Goal: Task Accomplishment & Management: Complete application form

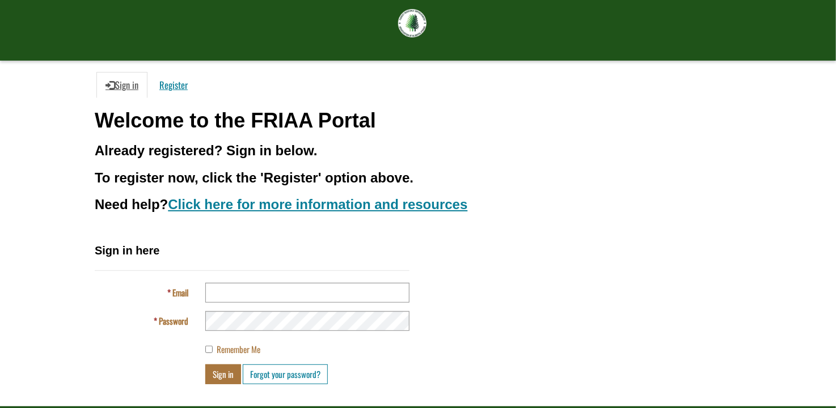
scroll to position [80, 0]
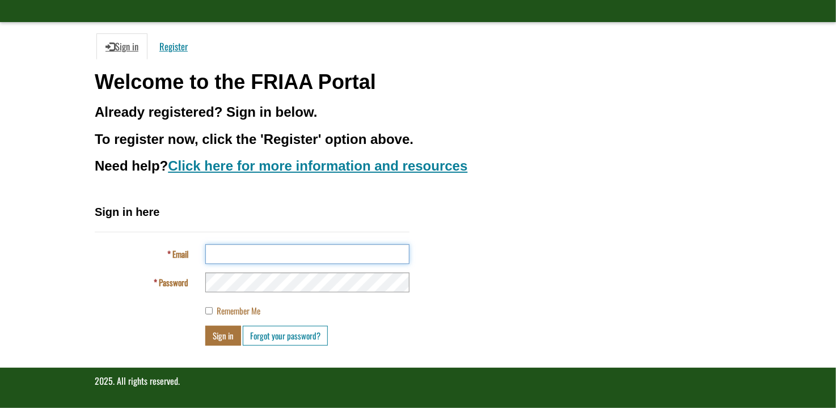
type input "**********"
click at [221, 339] on button "Sign in" at bounding box center [223, 336] width 36 height 20
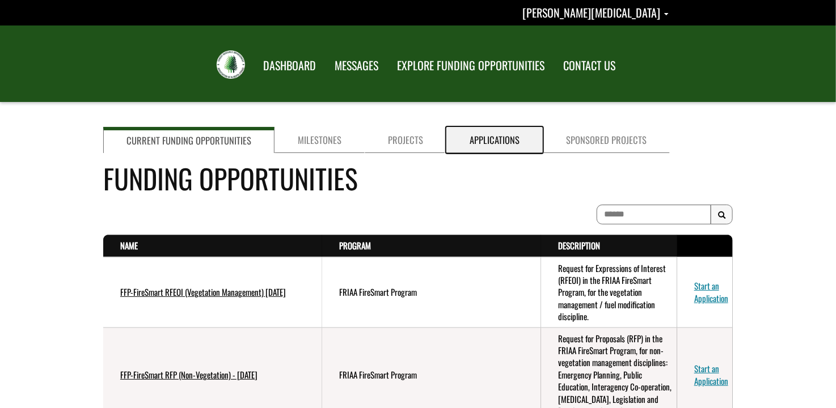
click at [483, 136] on link "Applications" at bounding box center [494, 140] width 96 height 26
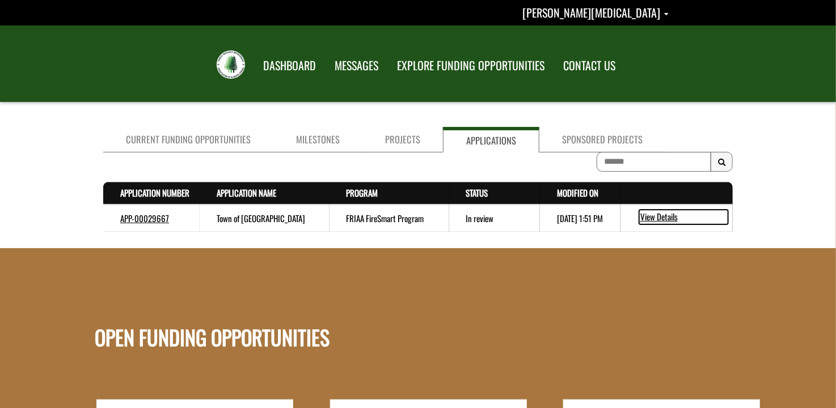
click at [662, 217] on link "View Details" at bounding box center [683, 217] width 89 height 15
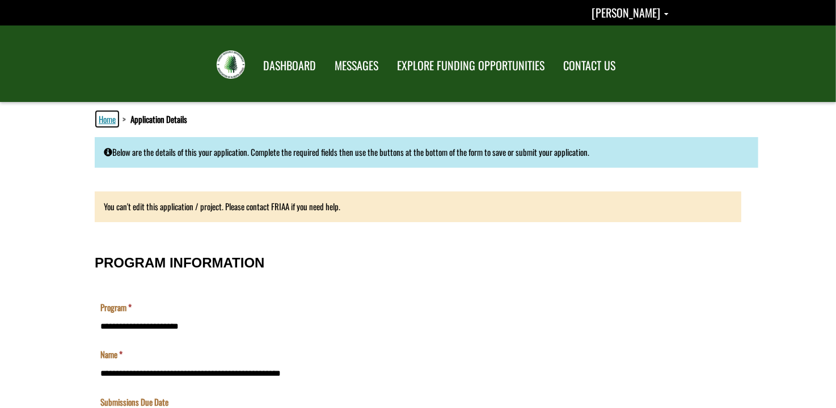
click at [103, 119] on link "Home" at bounding box center [107, 119] width 22 height 15
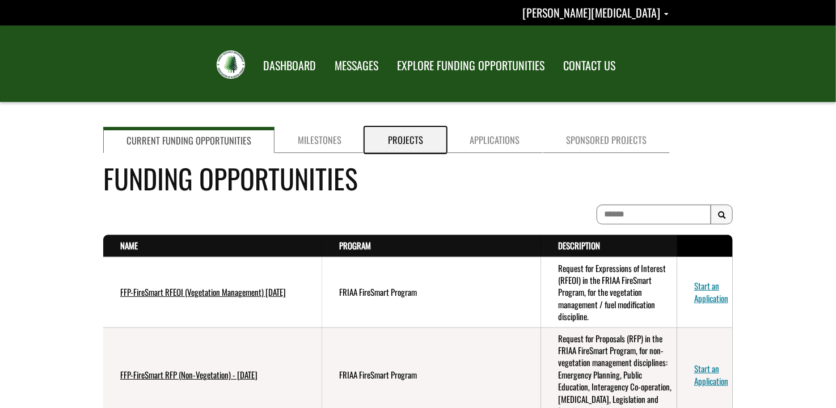
click at [395, 132] on link "Projects" at bounding box center [406, 140] width 82 height 26
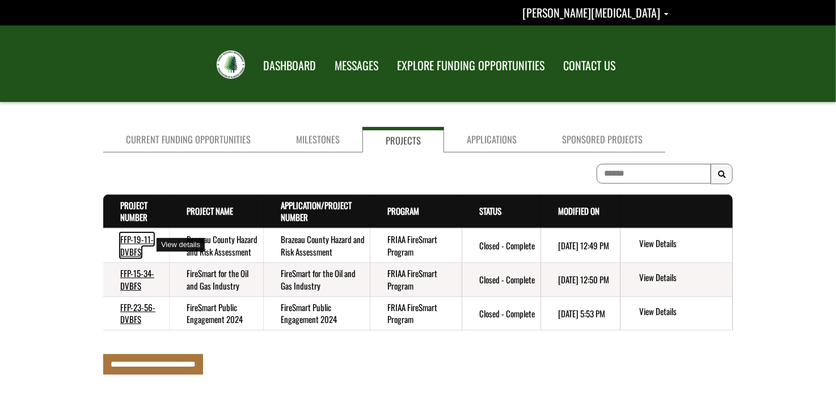
click at [134, 241] on link "FFP-19-11-DVBFS" at bounding box center [136, 245] width 33 height 24
click at [128, 251] on link "FFP-19-11-DVBFS" at bounding box center [136, 245] width 33 height 24
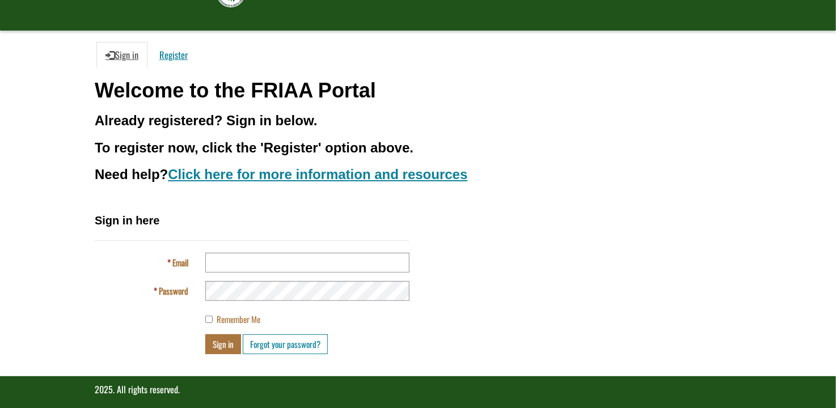
scroll to position [80, 0]
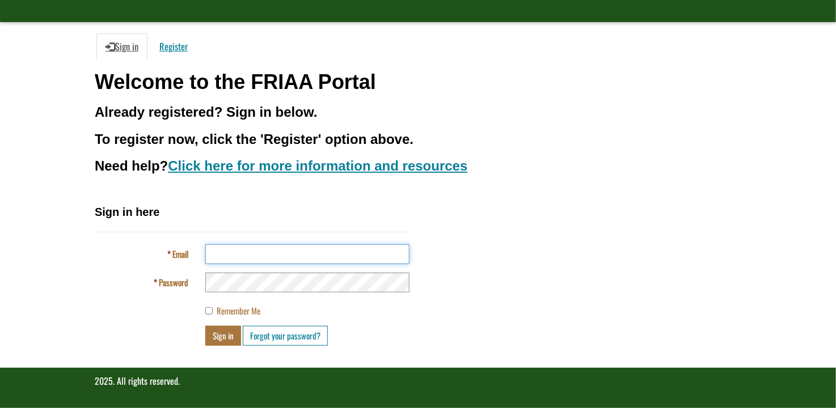
type input "**********"
click at [216, 333] on button "Sign in" at bounding box center [223, 336] width 36 height 20
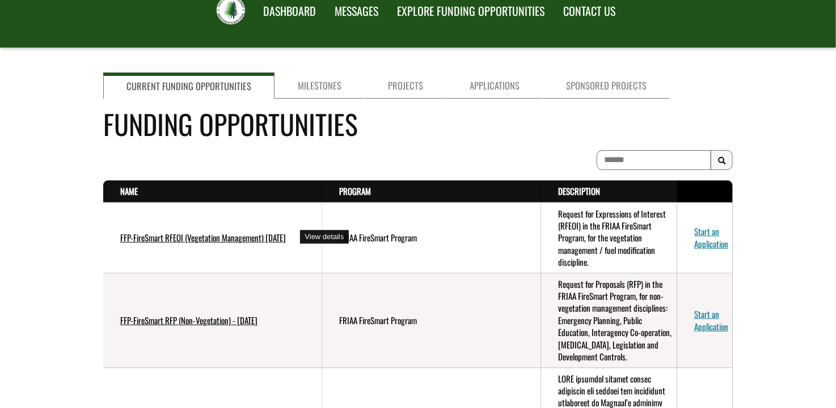
scroll to position [57, 0]
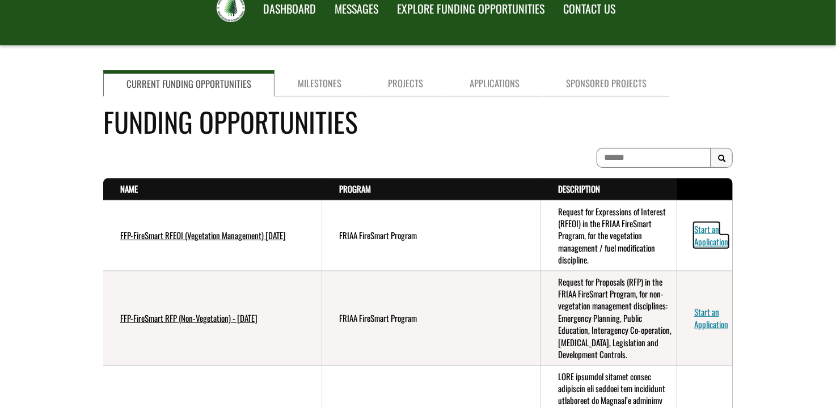
click at [711, 229] on link "Start an Application" at bounding box center [711, 235] width 34 height 24
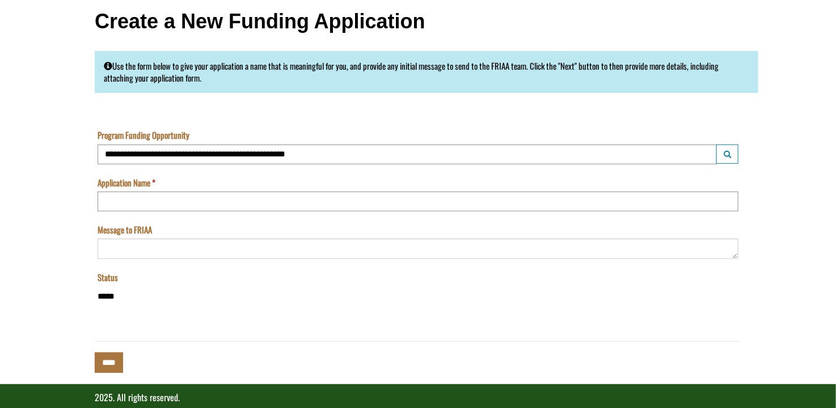
scroll to position [130, 0]
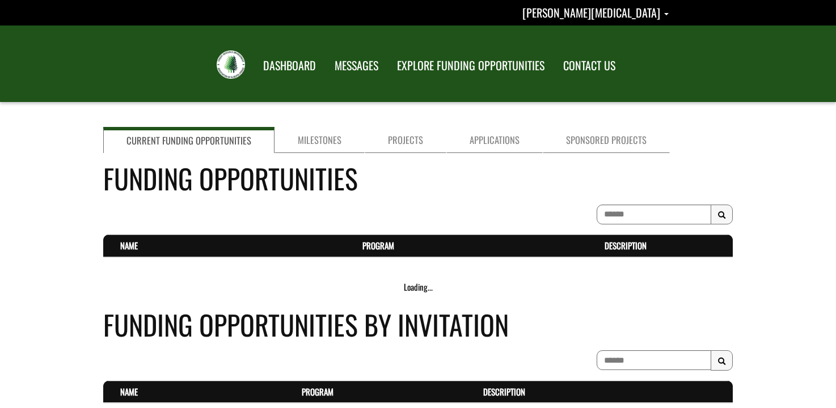
scroll to position [57, 0]
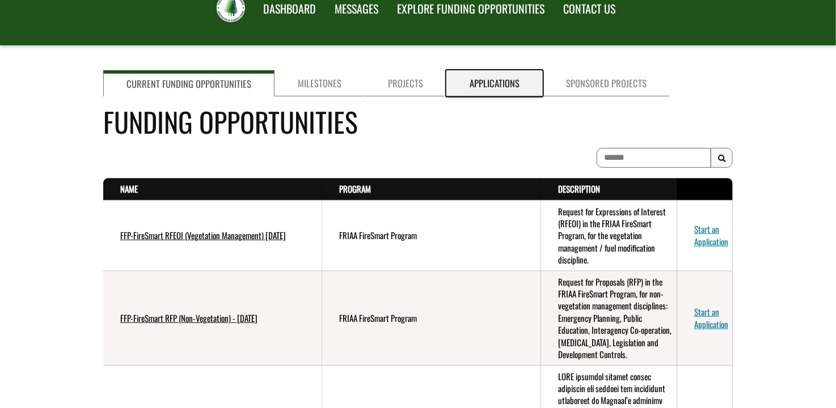
click at [483, 77] on link "Applications" at bounding box center [494, 83] width 96 height 26
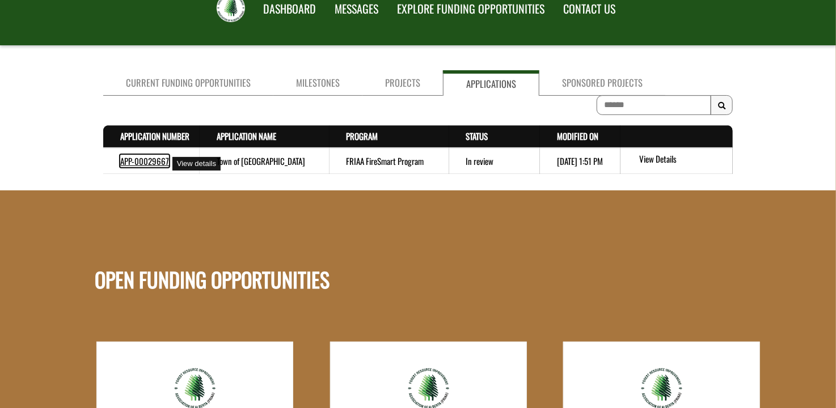
click at [141, 167] on link "APP-00029667" at bounding box center [144, 161] width 49 height 12
